Goal: Task Accomplishment & Management: Manage account settings

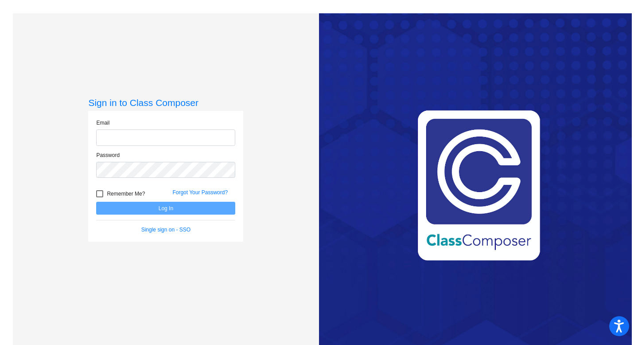
type input "[EMAIL_ADDRESS][DOMAIN_NAME]"
click at [101, 190] on label "Remember Me?" at bounding box center [120, 193] width 49 height 11
click at [100, 197] on input "Remember Me?" at bounding box center [99, 197] width 0 height 0
checkbox input "true"
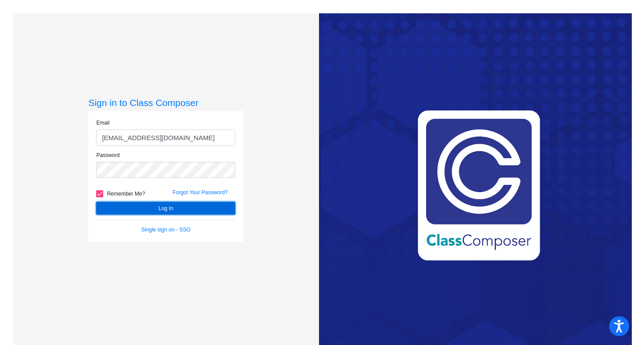
click at [123, 206] on button "Log In" at bounding box center [165, 208] width 139 height 13
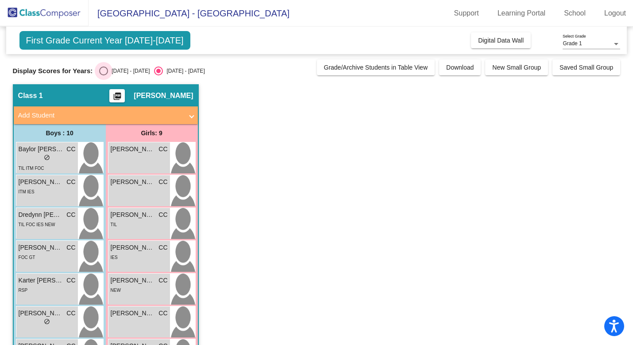
click at [101, 73] on div "Select an option" at bounding box center [103, 70] width 9 height 9
click at [103, 75] on input "[DATE] - [DATE]" at bounding box center [103, 75] width 0 height 0
radio input "true"
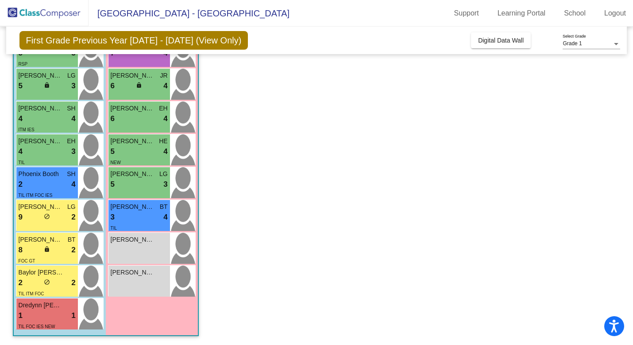
scroll to position [139, 0]
